Goal: Check status: Check status

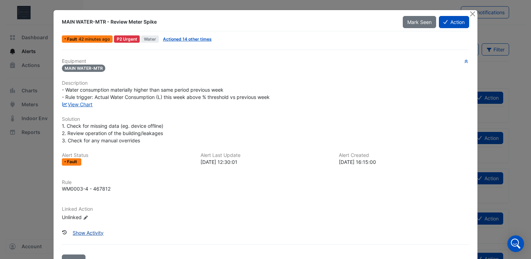
click at [85, 229] on button "Show Activity" at bounding box center [88, 233] width 40 height 12
click at [440, 24] on button "Action" at bounding box center [454, 22] width 30 height 12
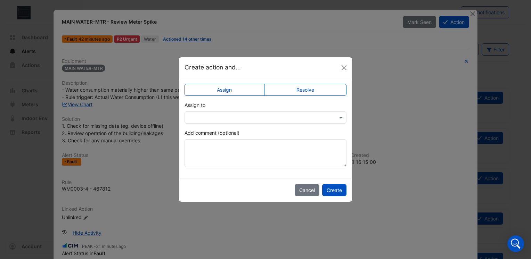
click at [314, 119] on input "text" at bounding box center [258, 117] width 141 height 7
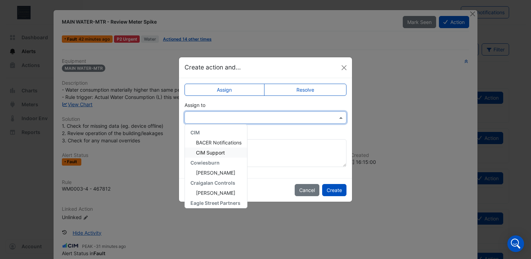
scroll to position [63, 0]
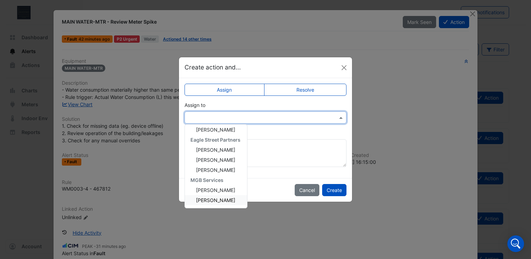
click at [274, 235] on ngb-modal-window "Create action and... Assign Resolve Assign to CIM BACER Notifications CIM Suppo…" at bounding box center [265, 129] width 531 height 259
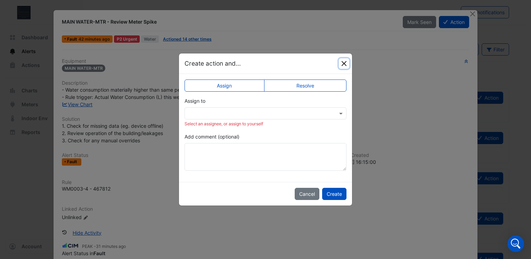
click at [343, 66] on button "Close" at bounding box center [344, 63] width 10 height 10
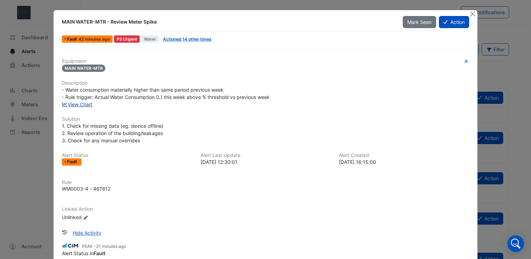
click at [86, 105] on link "View Chart" at bounding box center [77, 105] width 31 height 6
